Goal: Transaction & Acquisition: Purchase product/service

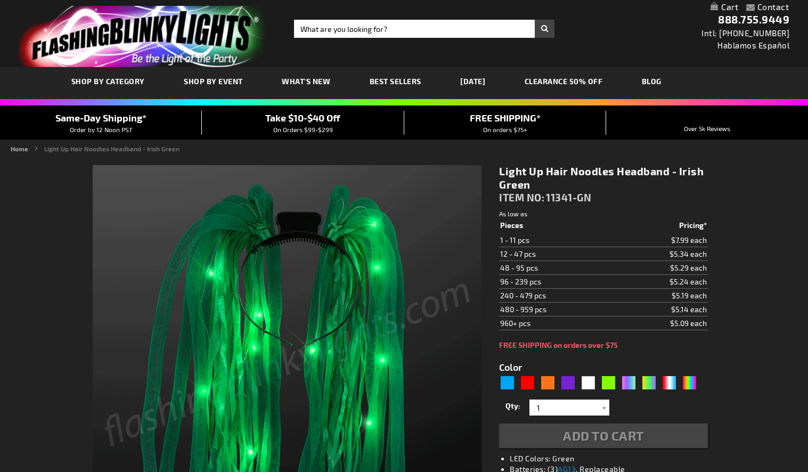
type input "5648"
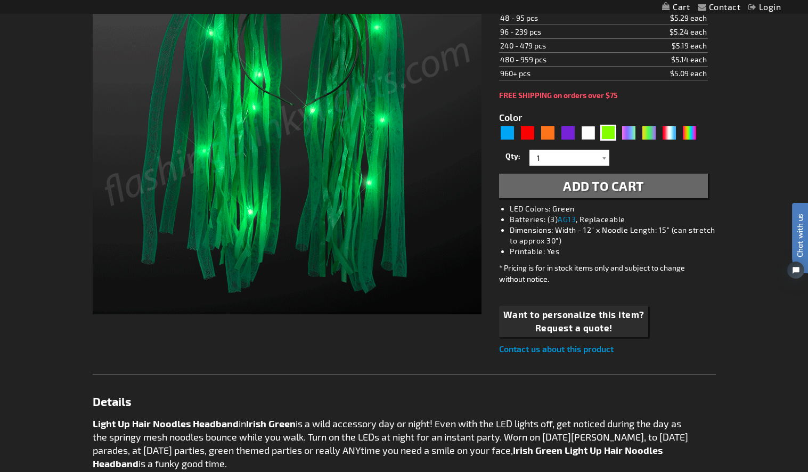
scroll to position [194, 0]
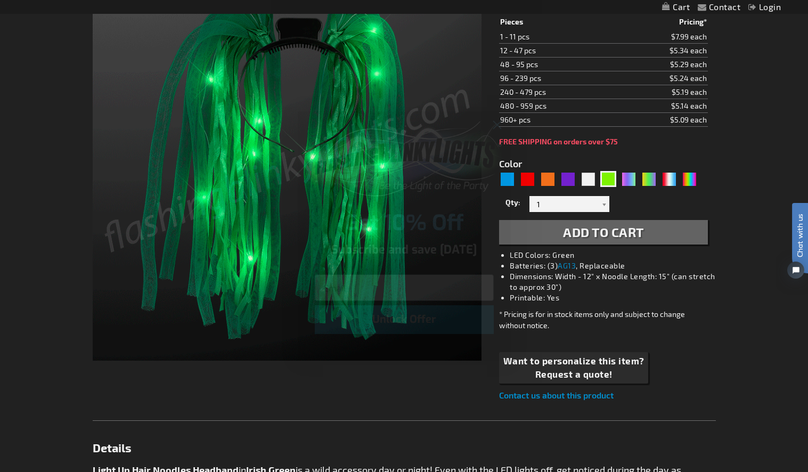
click at [126, 186] on div "Close dialog Get 10% Off Subscribe and save today Unlock Offer Submit" at bounding box center [404, 236] width 808 height 472
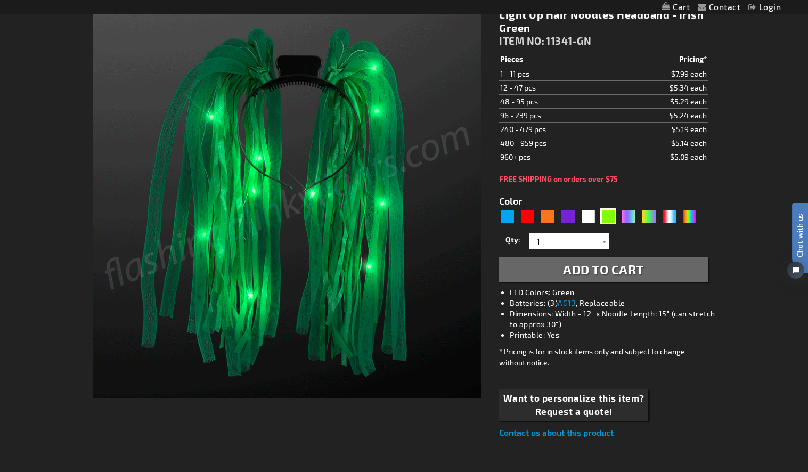
scroll to position [20, 0]
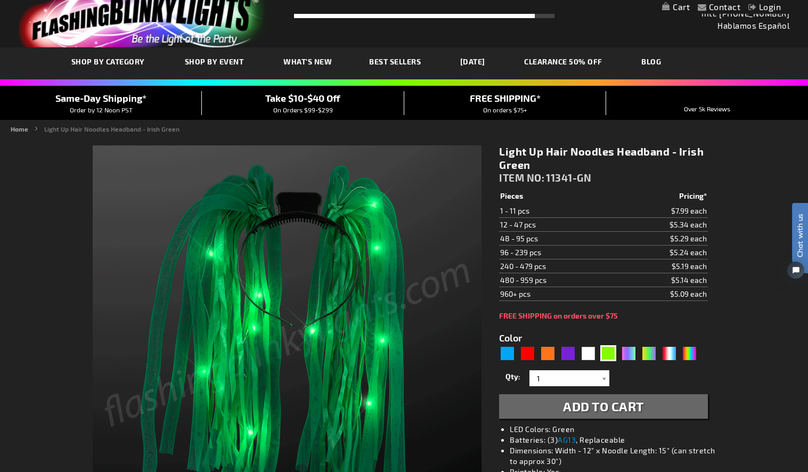
click at [128, 148] on div at bounding box center [287, 339] width 389 height 389
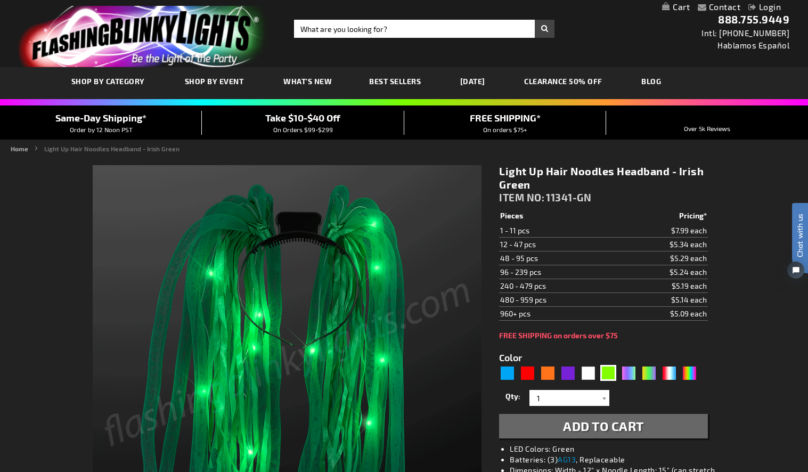
scroll to position [0, 0]
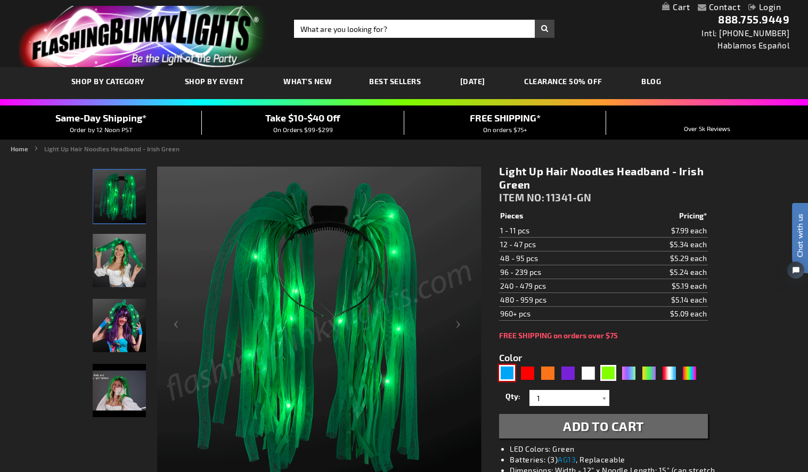
click at [506, 375] on div "Blue" at bounding box center [507, 373] width 16 height 16
type input "5629"
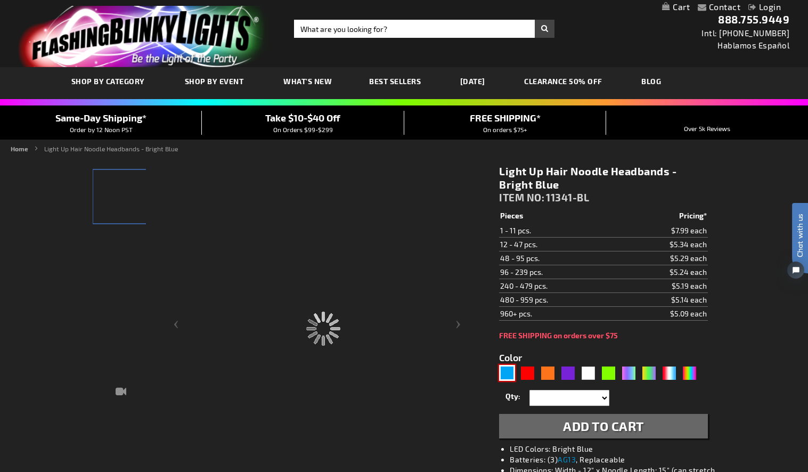
type input "11341-BL"
type input "Customize - Light Up Hair Noodle Headbands - Bright Blue - ITEM NO: 11341-BL"
